Goal: Task Accomplishment & Management: Manage account settings

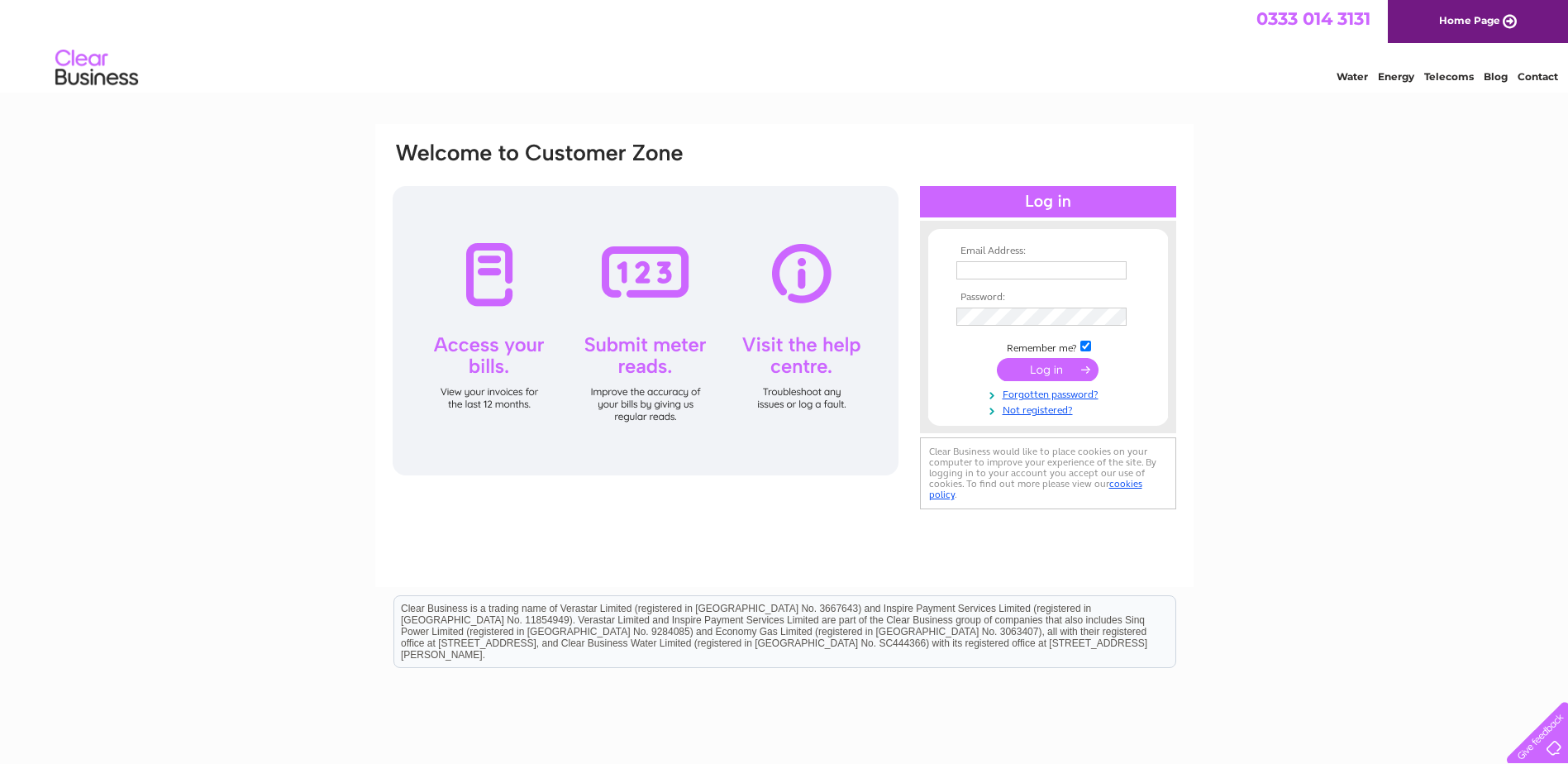
type input "paul@choice-blinds.co.uk"
click at [1045, 368] on input "submit" at bounding box center [1048, 369] width 102 height 23
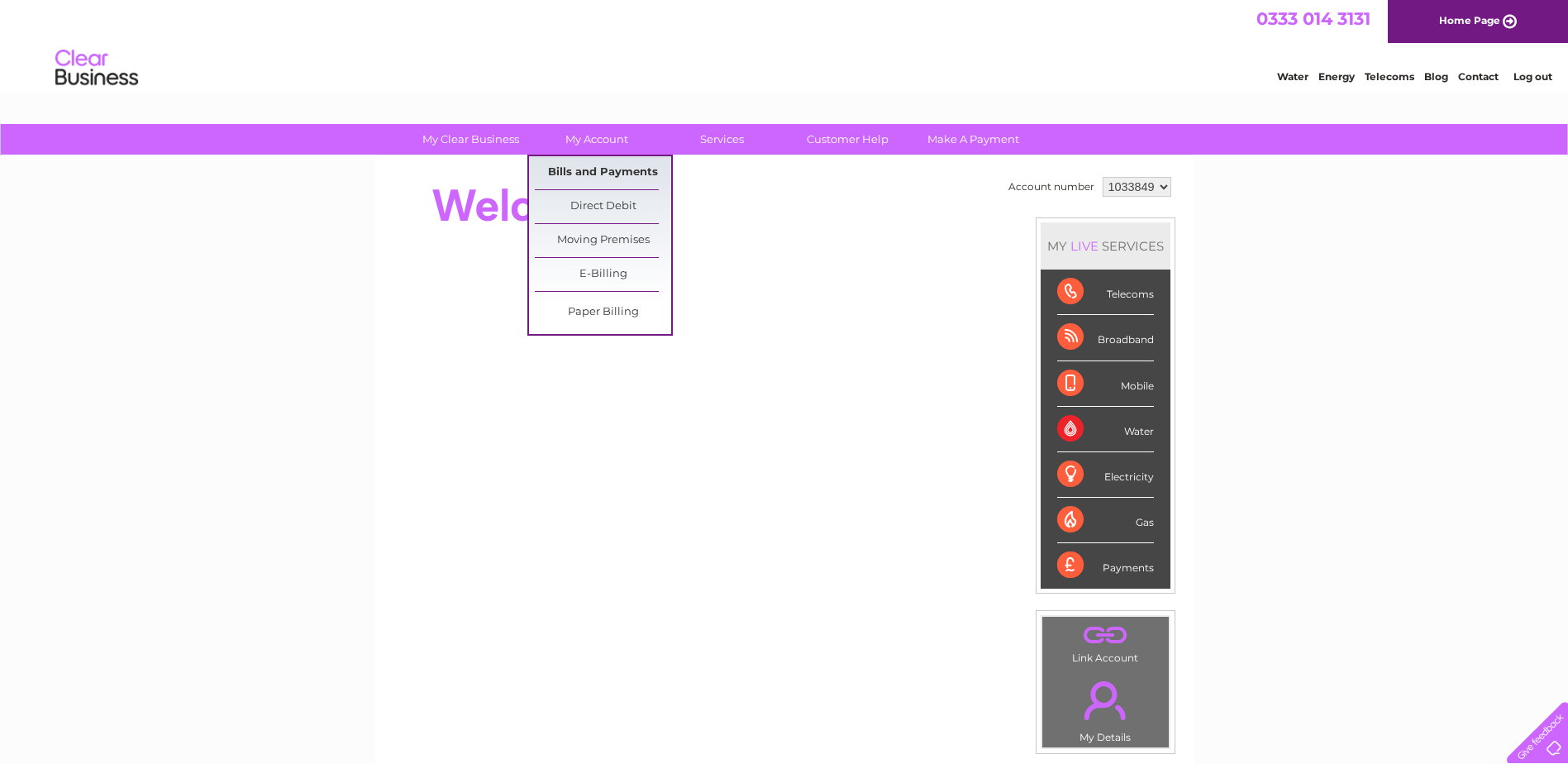
click at [585, 168] on link "Bills and Payments" at bounding box center [603, 173] width 137 height 33
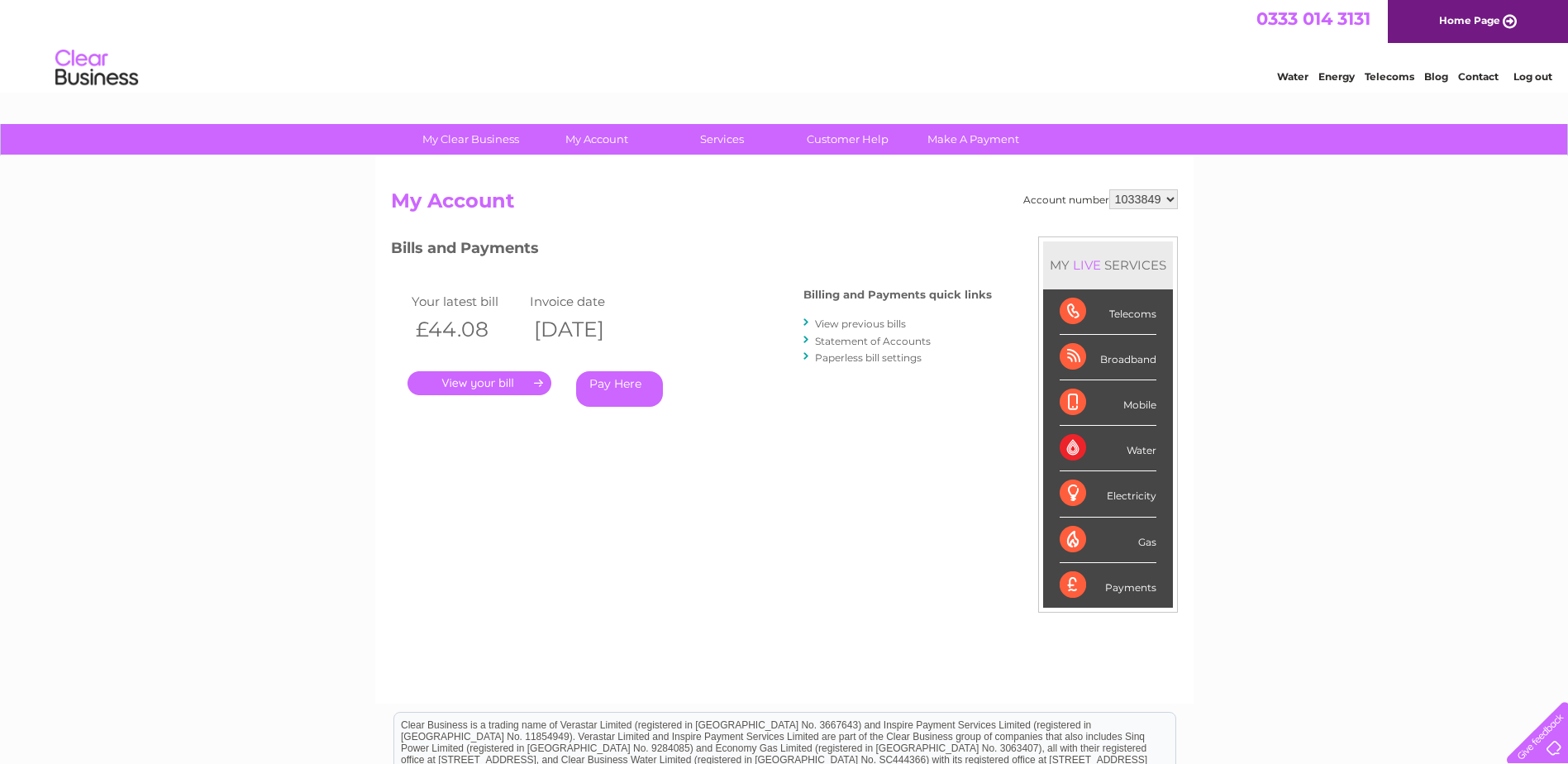
click at [484, 383] on link "." at bounding box center [479, 383] width 144 height 24
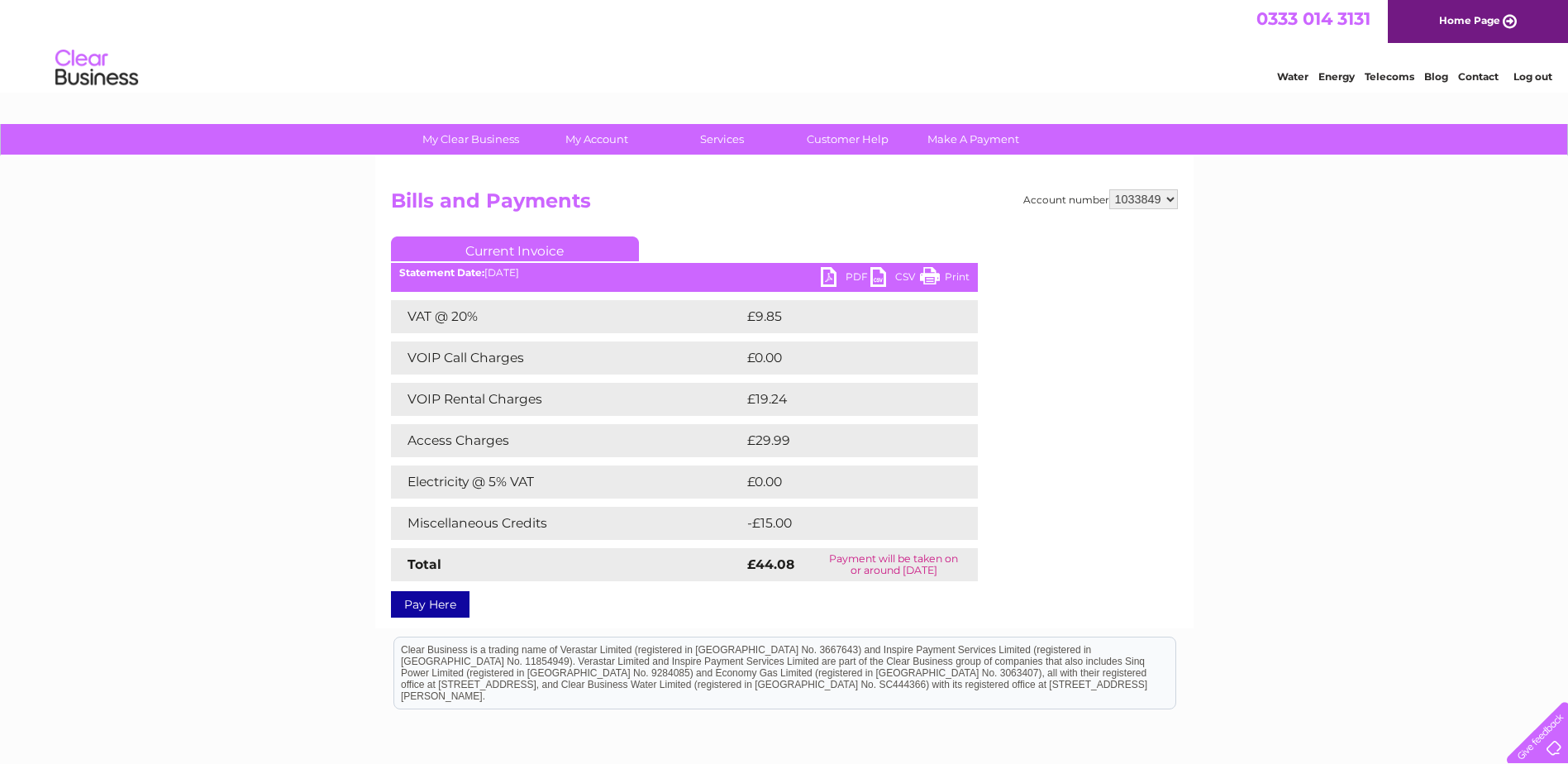
click at [843, 278] on link "PDF" at bounding box center [846, 279] width 50 height 24
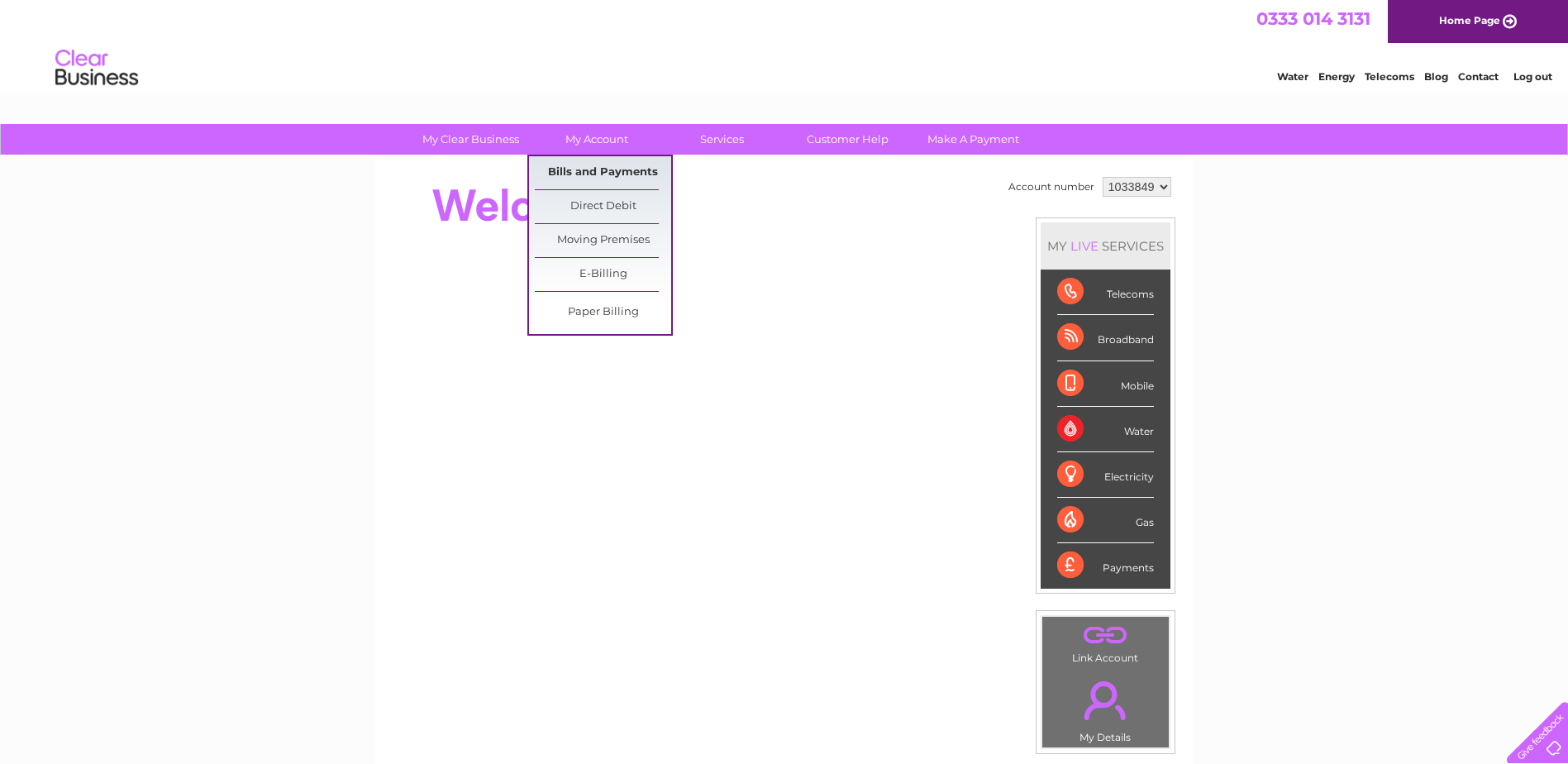
click at [603, 178] on link "Bills and Payments" at bounding box center [603, 173] width 137 height 33
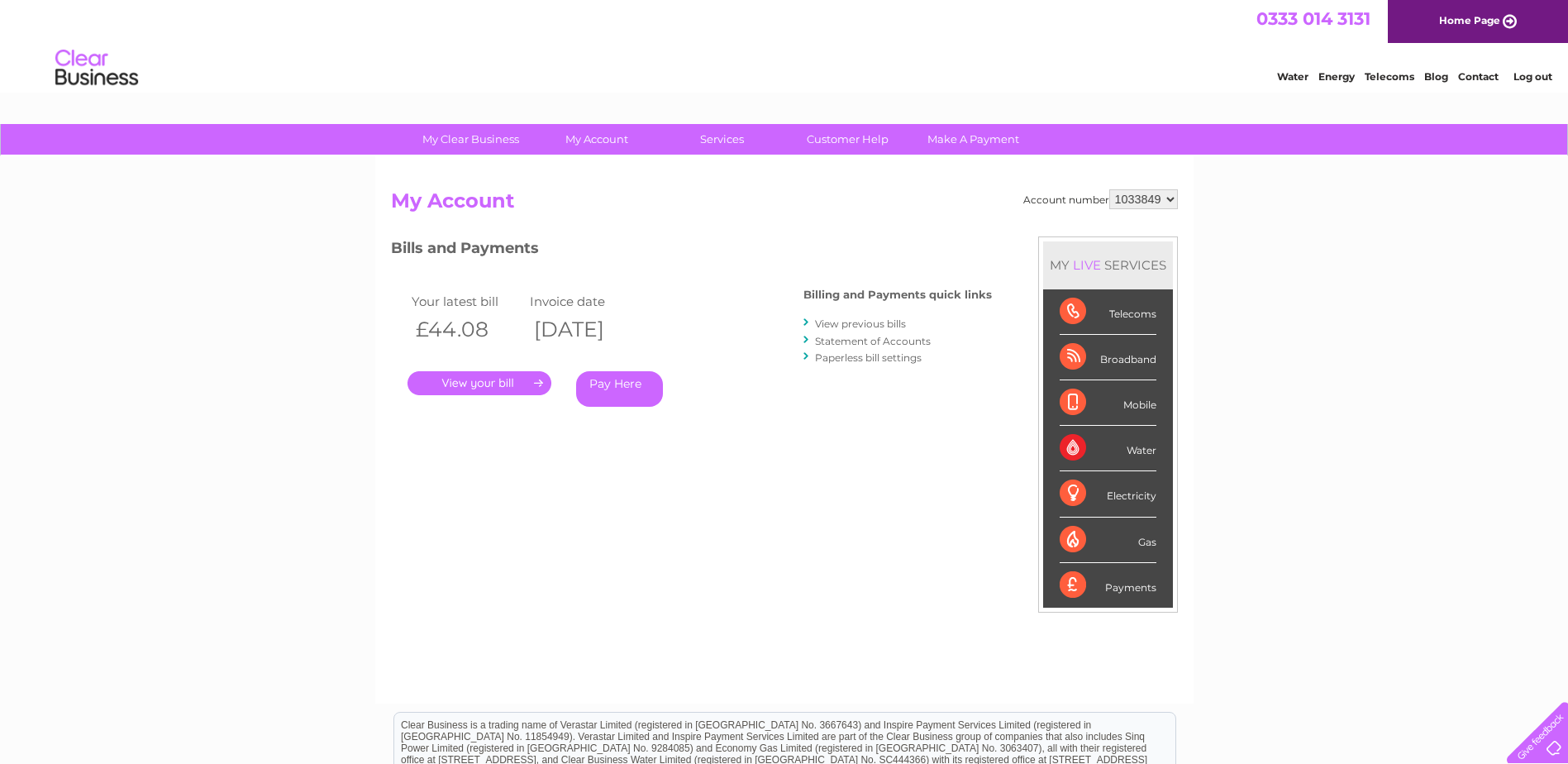
click at [484, 390] on link "." at bounding box center [479, 383] width 144 height 24
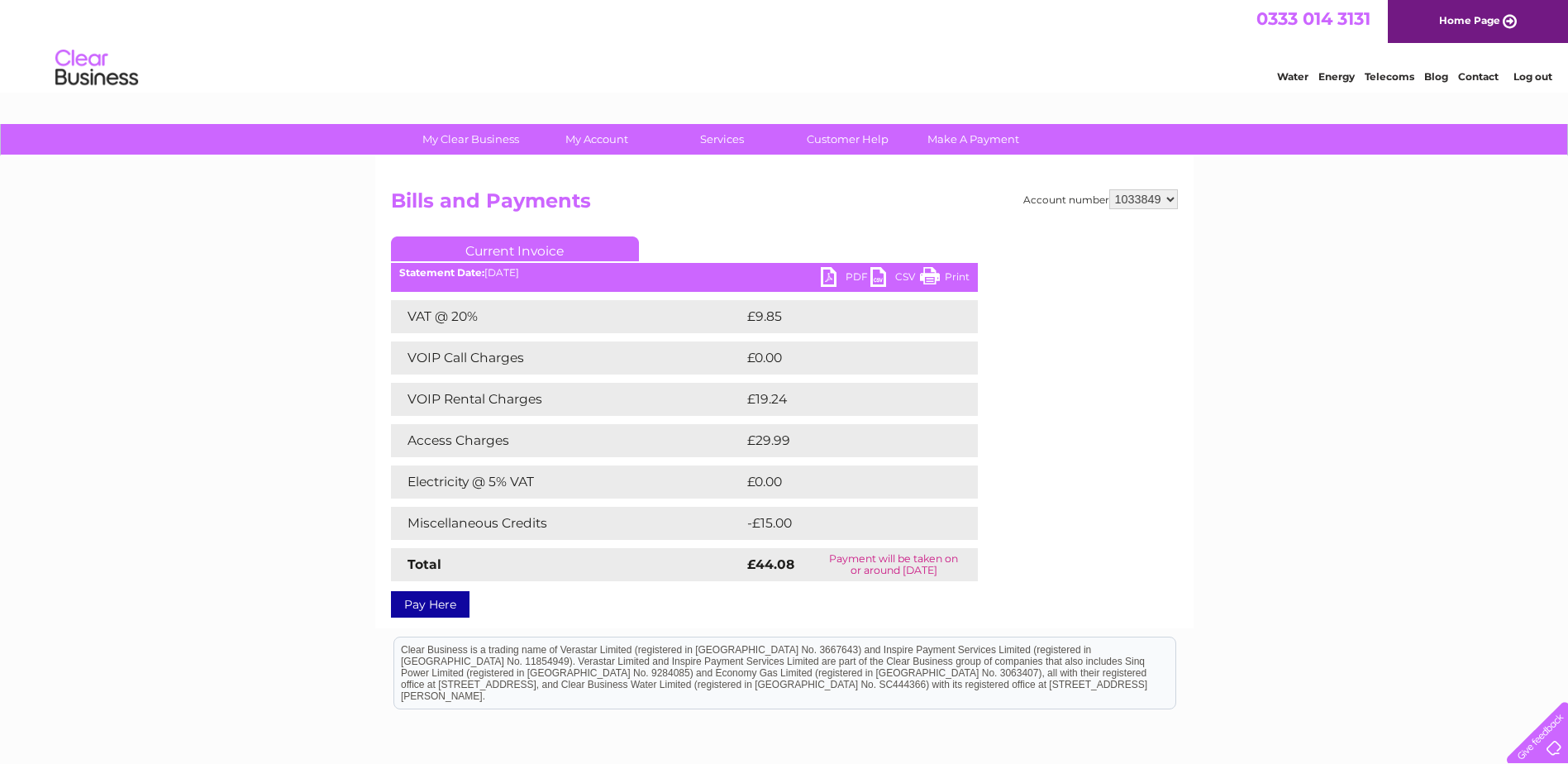
click at [833, 276] on link "PDF" at bounding box center [846, 279] width 50 height 24
